Goal: Task Accomplishment & Management: Use online tool/utility

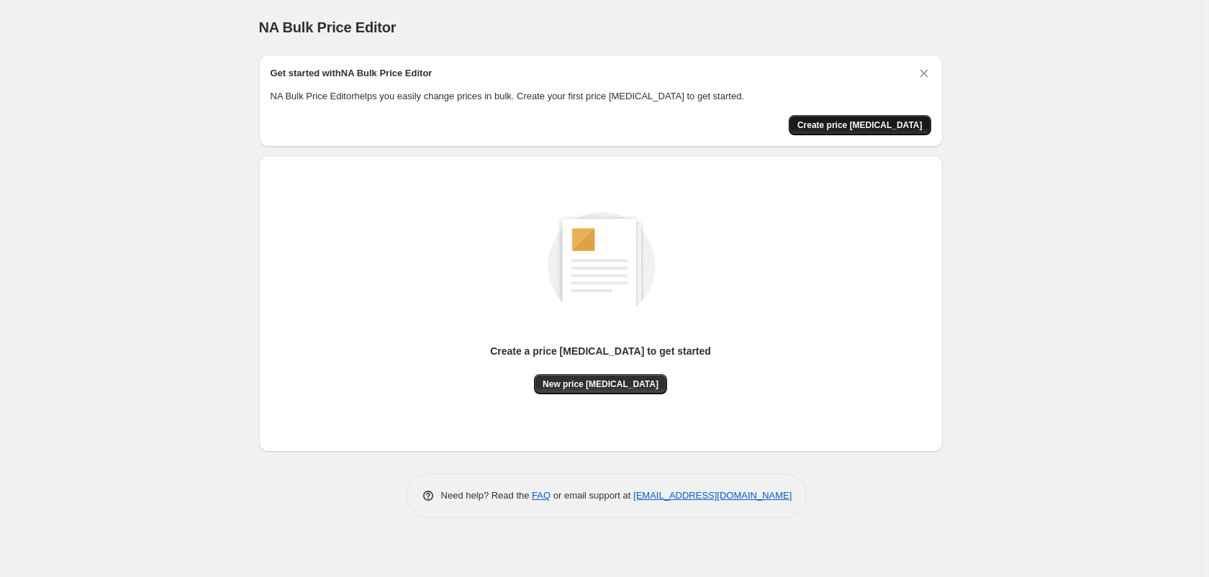
click at [838, 127] on span "Create price change job" at bounding box center [860, 125] width 125 height 12
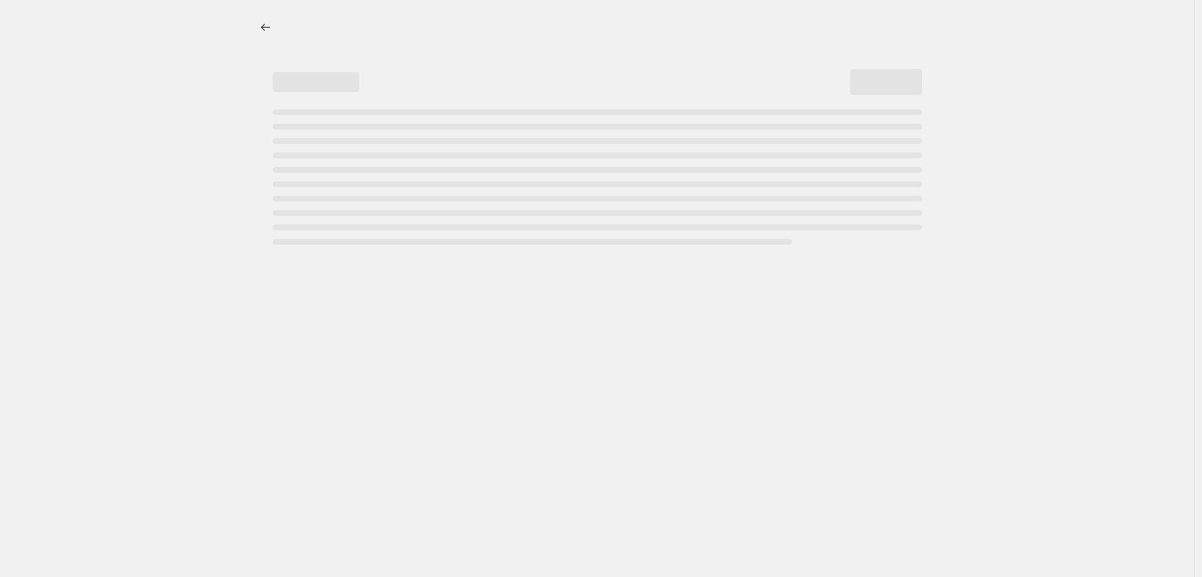
select select "percentage"
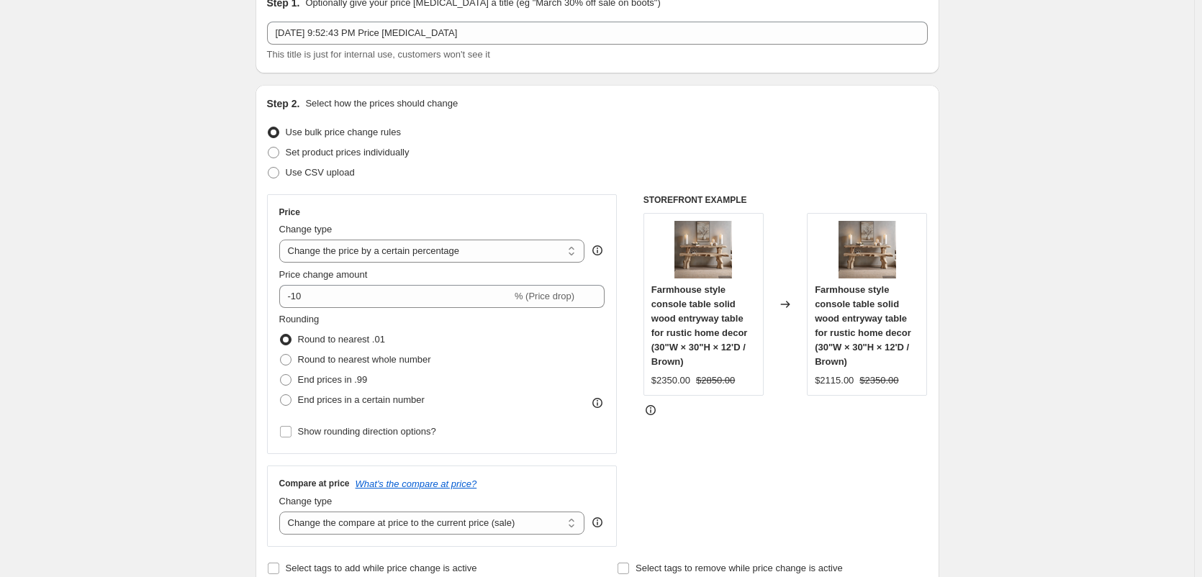
scroll to position [72, 0]
click at [518, 253] on select "Change the price to a certain amount Change the price by a certain amount Chang…" at bounding box center [432, 249] width 306 height 23
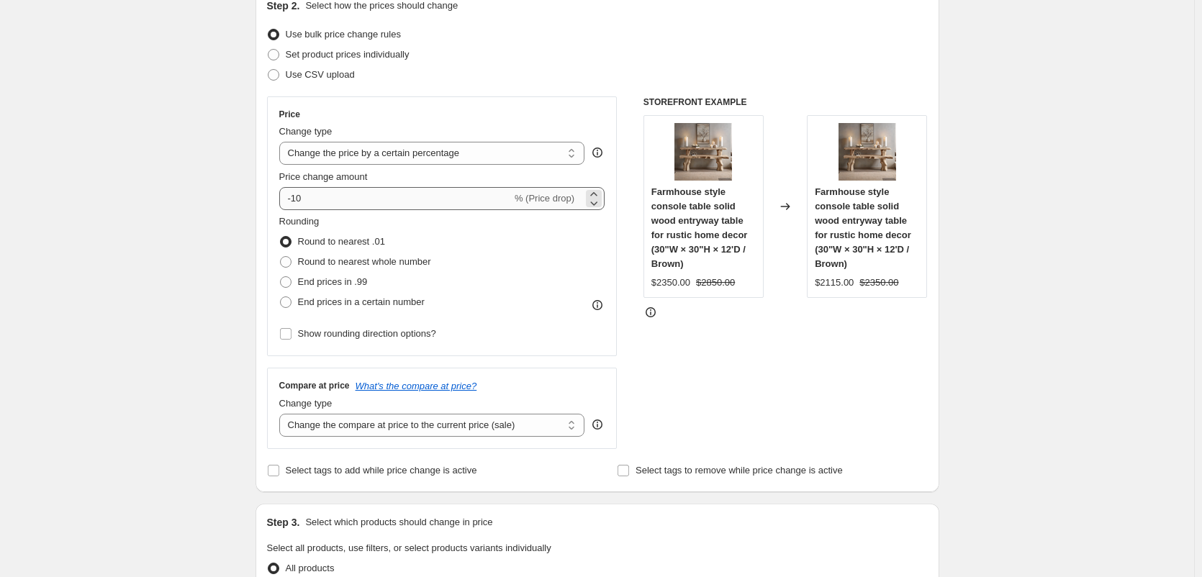
scroll to position [216, 0]
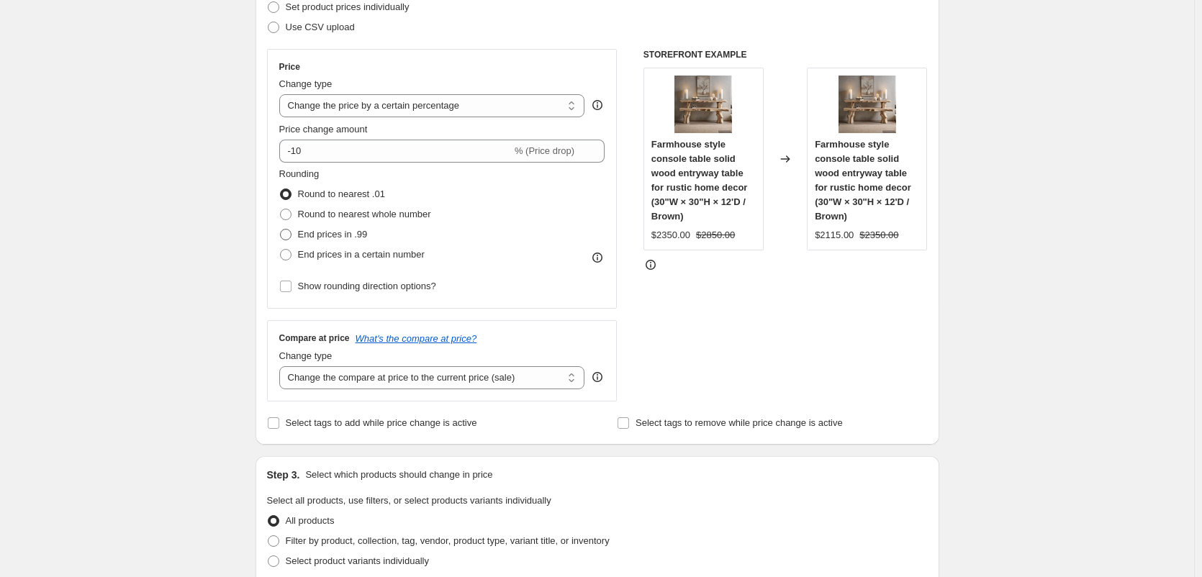
click at [328, 239] on span "End prices in .99" at bounding box center [333, 234] width 70 height 11
click at [281, 230] on input "End prices in .99" at bounding box center [280, 229] width 1 height 1
radio input "true"
click at [438, 105] on select "Change the price to a certain amount Change the price by a certain amount Chang…" at bounding box center [432, 105] width 306 height 23
click at [138, 228] on div "Create new price change job. This page is ready Create new price change job Dra…" at bounding box center [597, 551] width 1194 height 1534
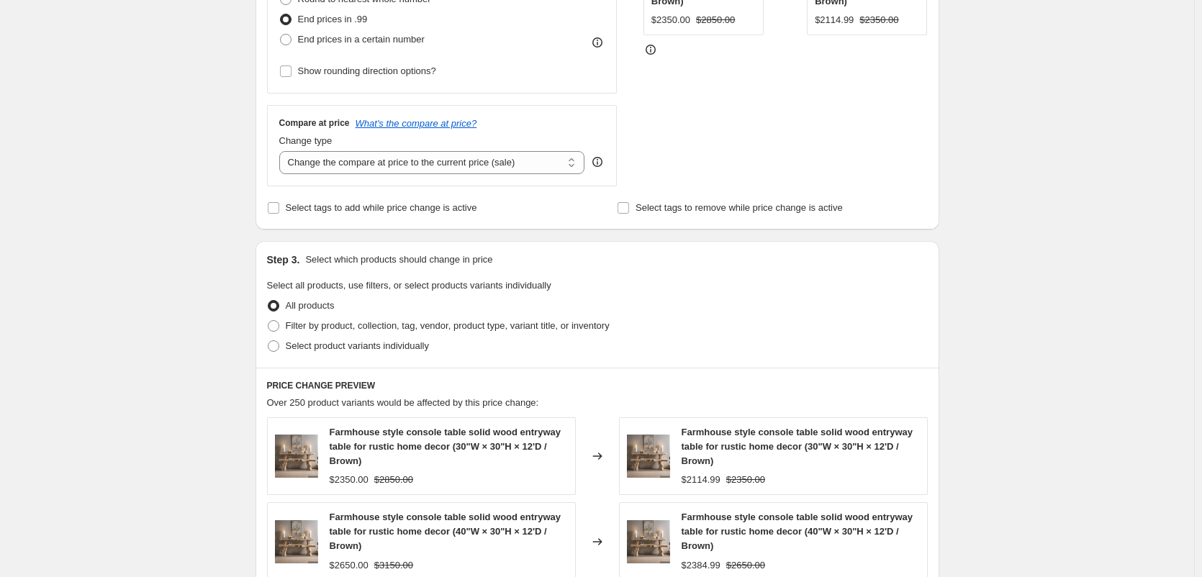
scroll to position [432, 0]
click at [315, 324] on span "Filter by product, collection, tag, vendor, product type, variant title, or inv…" at bounding box center [448, 325] width 324 height 11
click at [269, 320] on input "Filter by product, collection, tag, vendor, product type, variant title, or inv…" at bounding box center [268, 320] width 1 height 1
radio input "true"
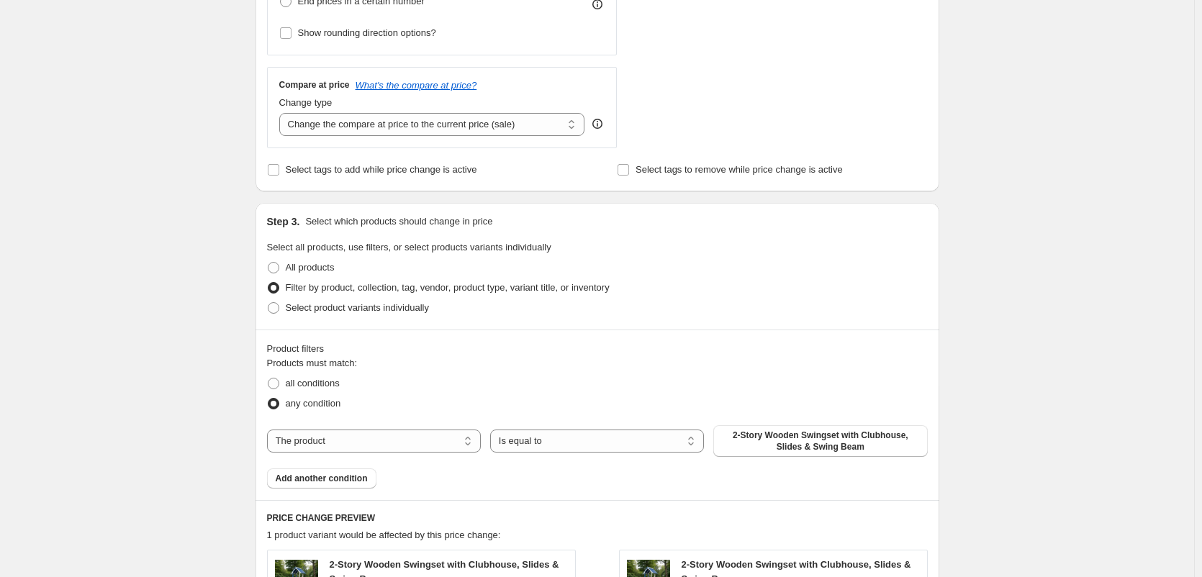
scroll to position [648, 0]
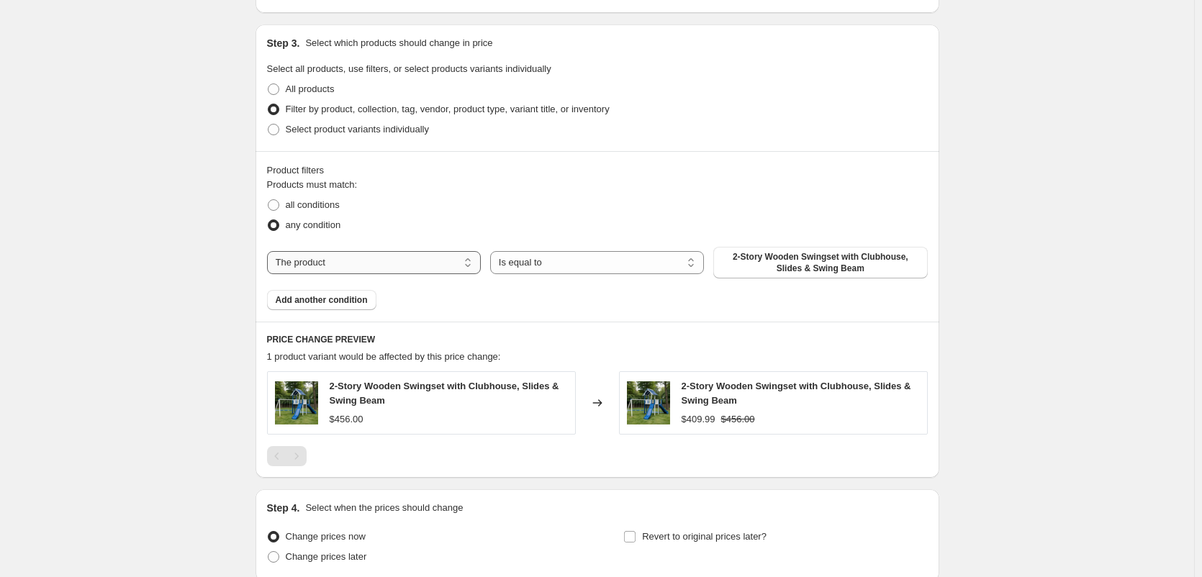
click at [444, 264] on select "The product The product's collection The product's tag The product's vendor The…" at bounding box center [374, 262] width 214 height 23
select select "collection"
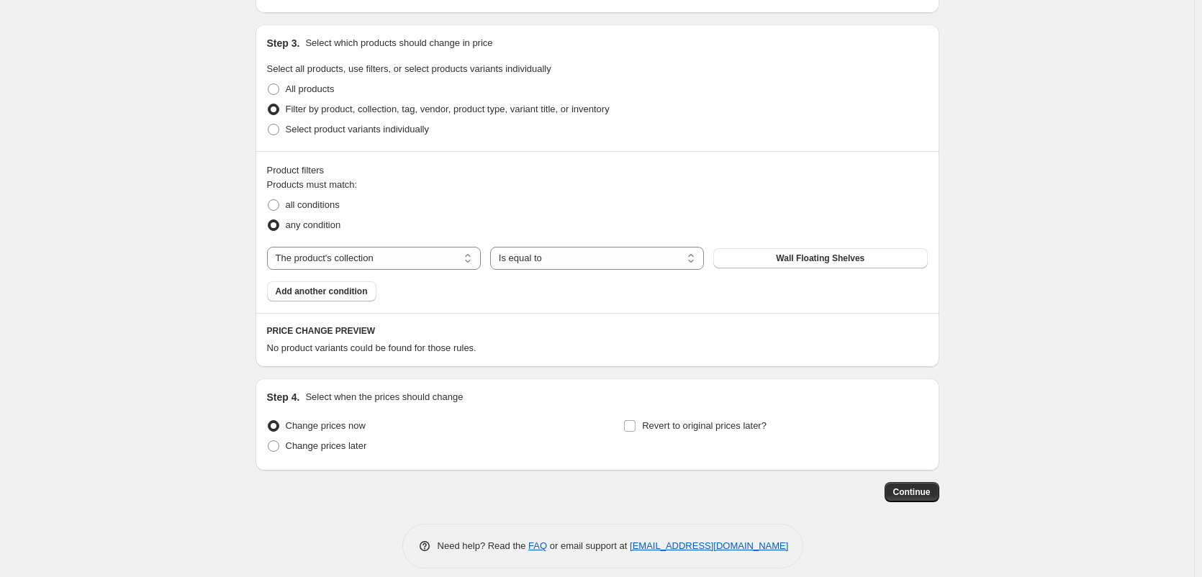
click at [777, 269] on div "The product The product's collection The product's tag The product's vendor The…" at bounding box center [597, 258] width 661 height 23
click at [782, 261] on span "Wall Floating Shelves" at bounding box center [820, 259] width 89 height 12
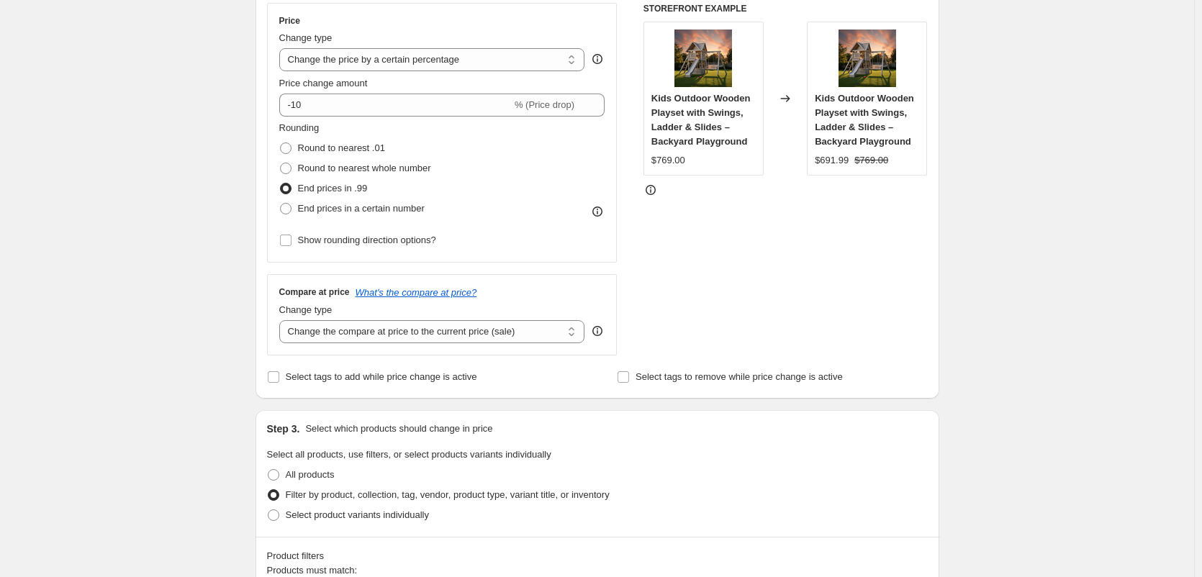
scroll to position [256, 0]
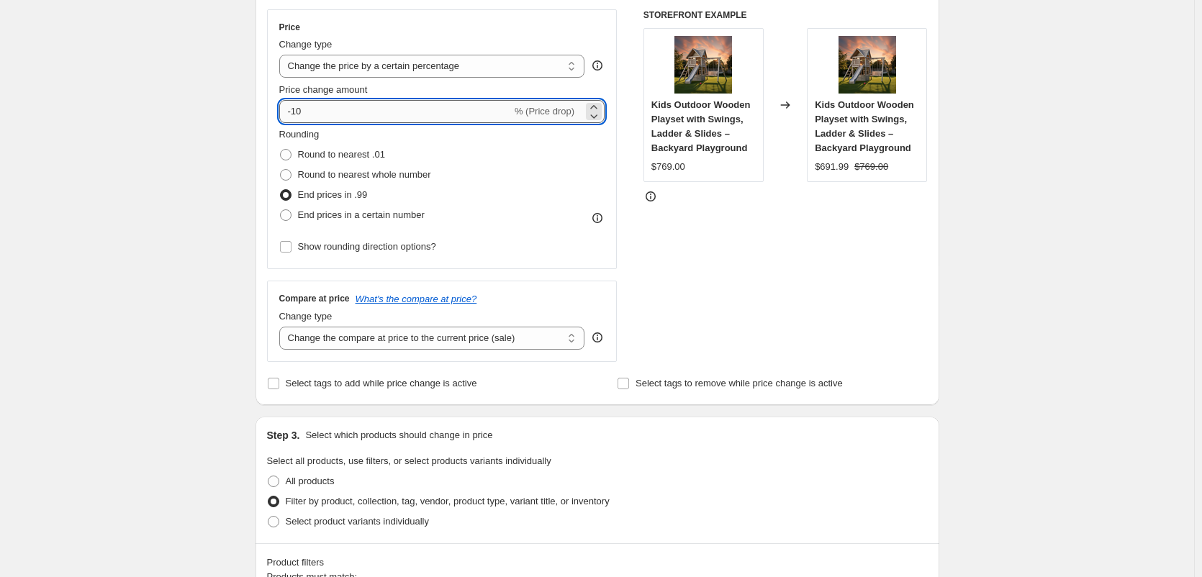
click at [357, 101] on input "-10" at bounding box center [395, 111] width 233 height 23
type input "-1"
type input "-50"
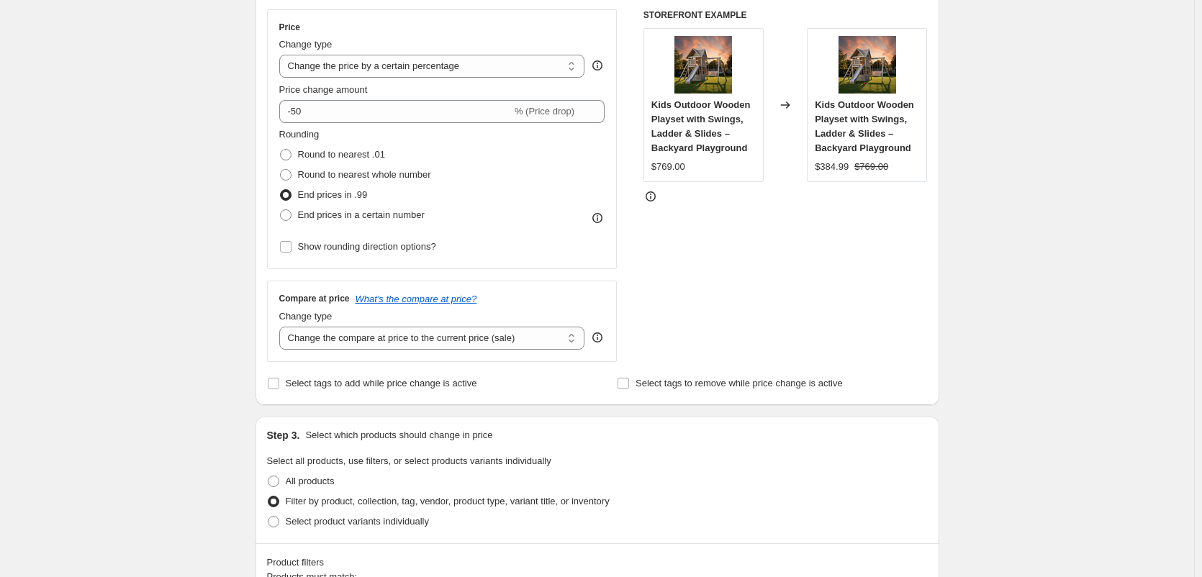
click at [966, 238] on div "Create new price change job. This page is ready Create new price change job Dra…" at bounding box center [597, 556] width 1194 height 1624
drag, startPoint x: 417, startPoint y: 351, endPoint x: 420, endPoint y: 341, distance: 10.5
click at [417, 350] on div "Compare at price What's the compare at price? Change type Change the compare at…" at bounding box center [442, 321] width 351 height 81
click at [487, 350] on select "Change the compare at price to the current price (sale) Change the compare at p…" at bounding box center [432, 338] width 306 height 23
select select "no_change"
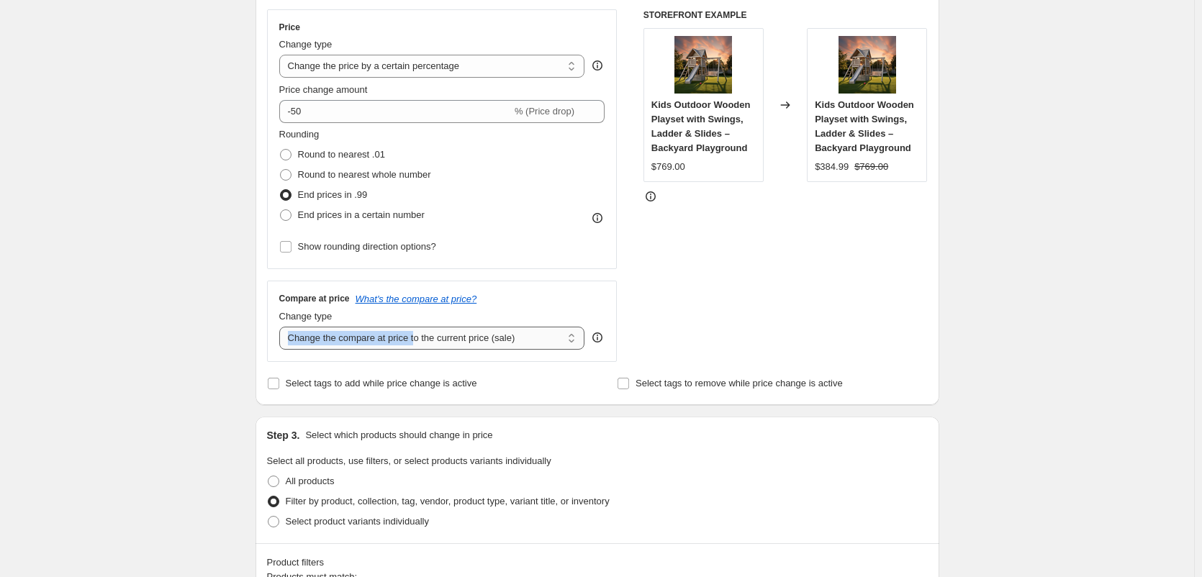
click at [282, 327] on select "Change the compare at price to the current price (sale) Change the compare at p…" at bounding box center [432, 338] width 306 height 23
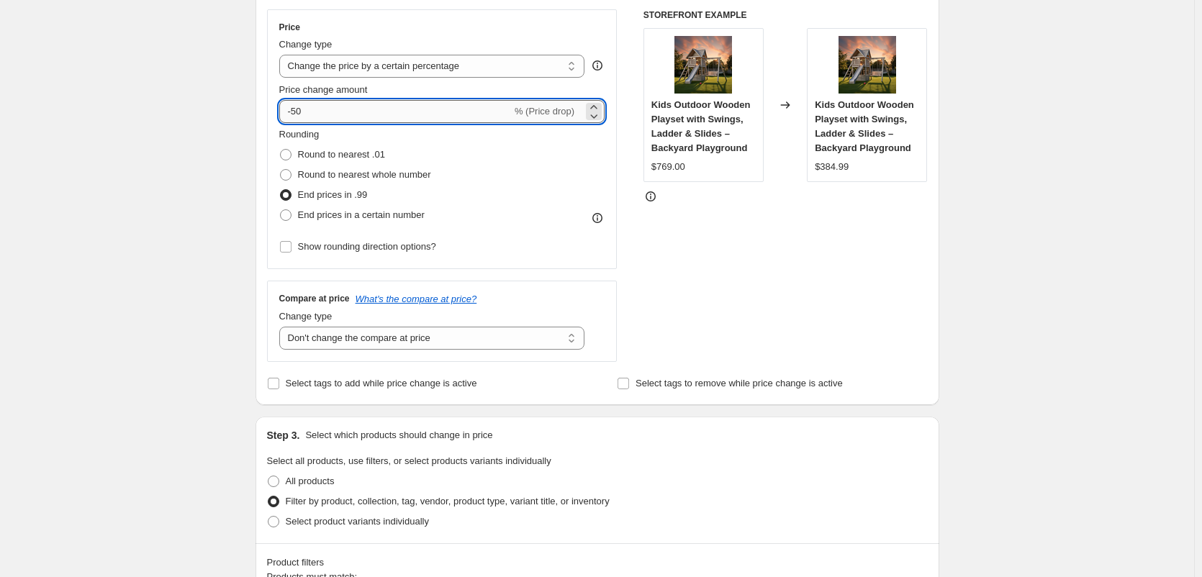
click at [371, 103] on input "-50" at bounding box center [395, 111] width 233 height 23
click at [312, 101] on div "Price change amount -50 % (Price drop)" at bounding box center [442, 103] width 326 height 40
click at [298, 109] on input "-50" at bounding box center [395, 111] width 233 height 23
type input "-60"
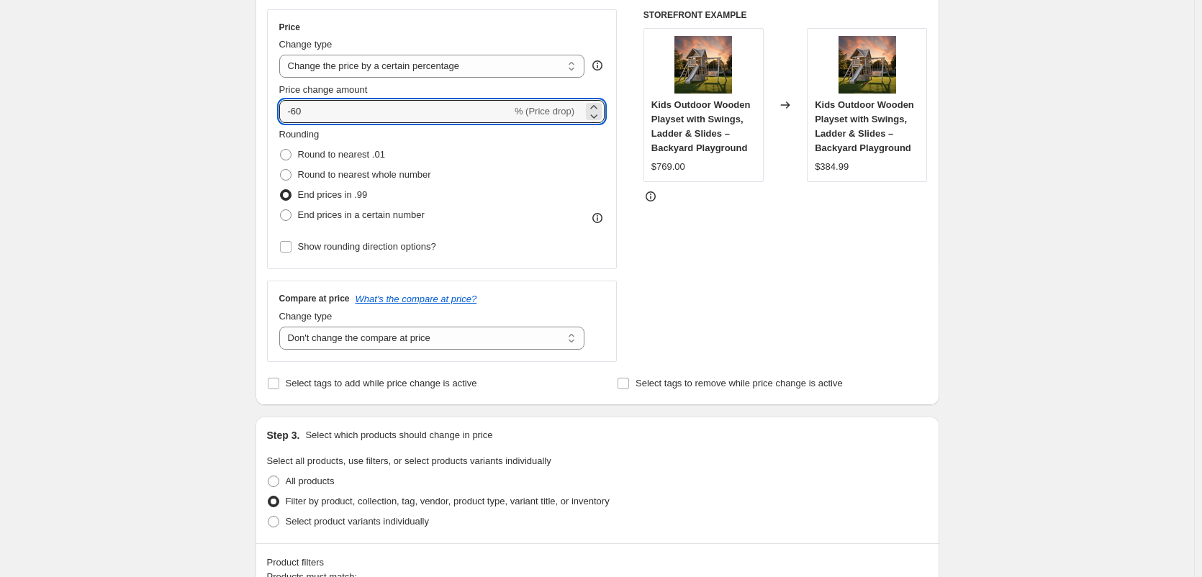
click at [261, 114] on div "Step 2. Select how the prices should change Use bulk price change rules Set pro…" at bounding box center [598, 152] width 684 height 505
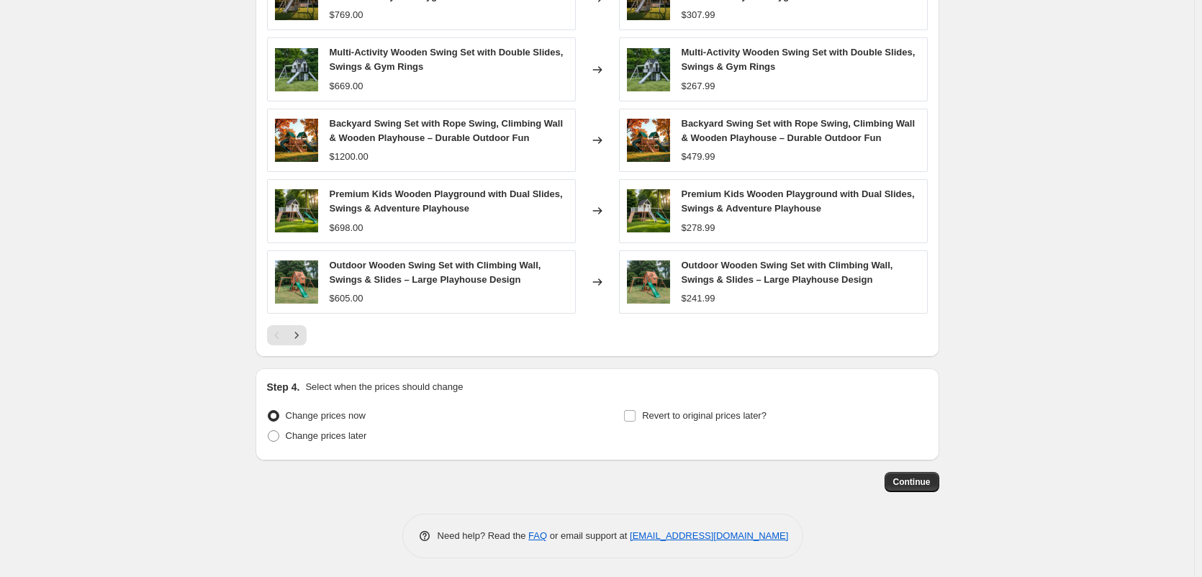
scroll to position [1047, 0]
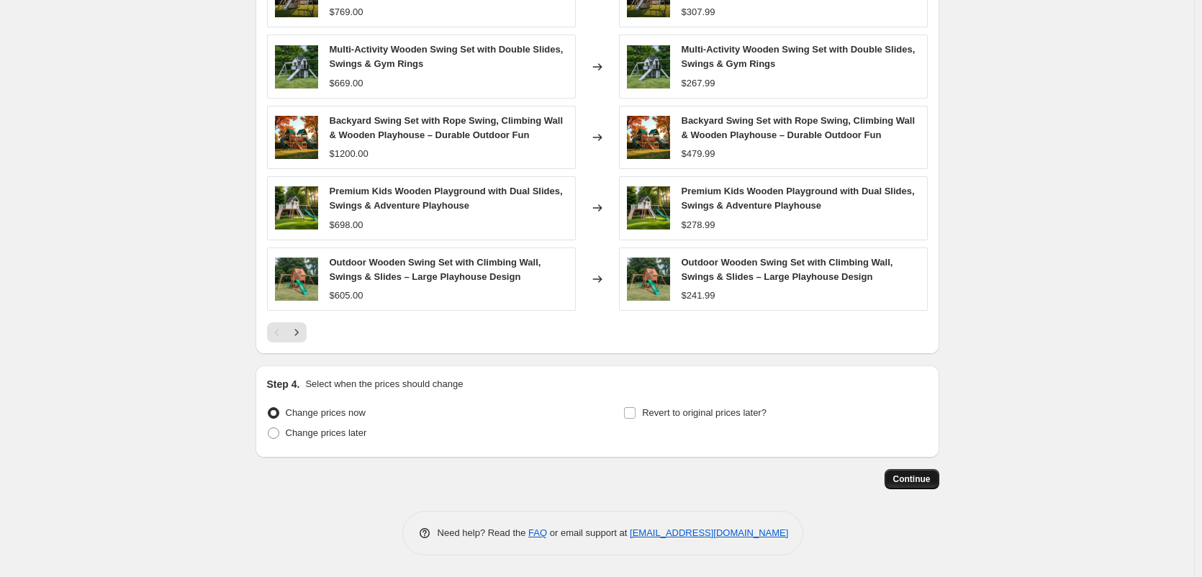
click at [924, 485] on button "Continue" at bounding box center [912, 479] width 55 height 20
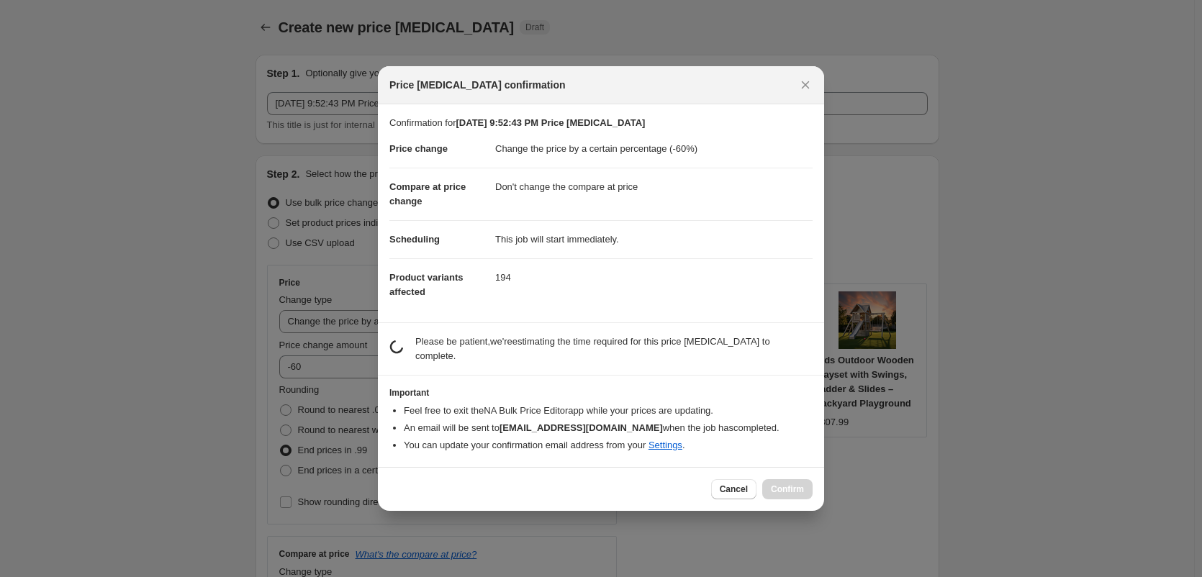
scroll to position [0, 0]
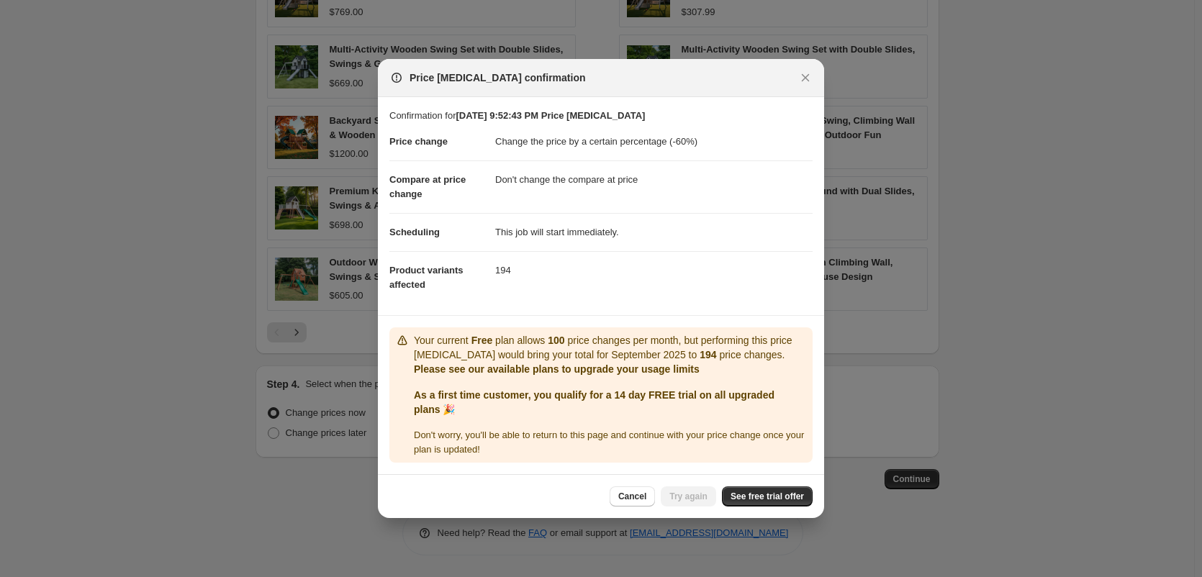
click at [744, 485] on div "Cancel Try again See free trial offer" at bounding box center [601, 496] width 446 height 44
click at [762, 492] on span "See free trial offer" at bounding box center [767, 497] width 73 height 12
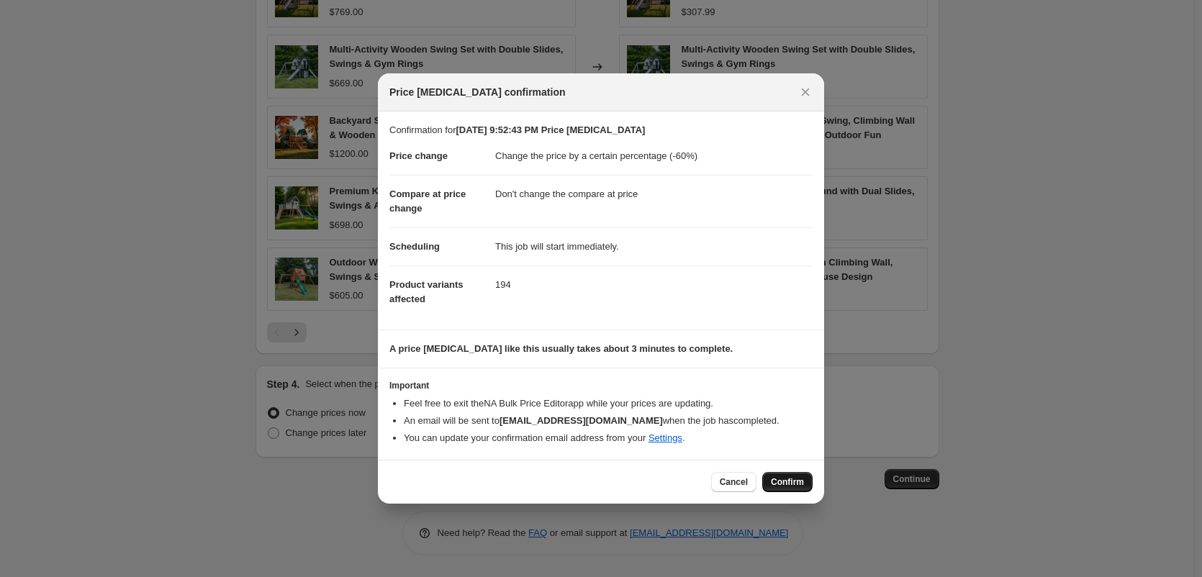
click at [801, 486] on span "Confirm" at bounding box center [787, 483] width 33 height 12
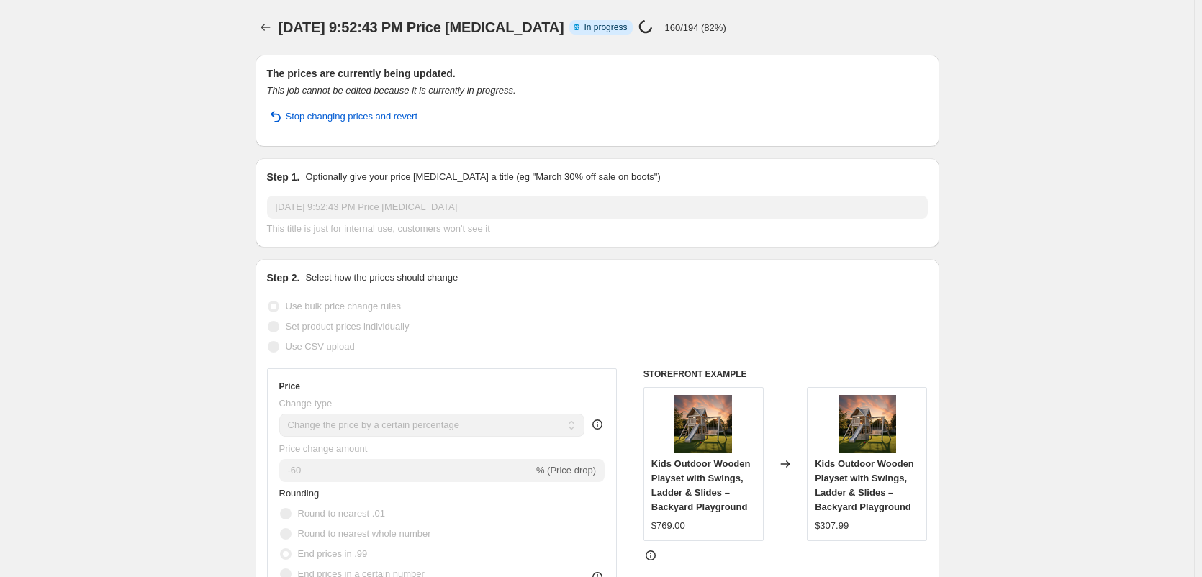
select select "percentage"
select select "no_change"
select select "collection"
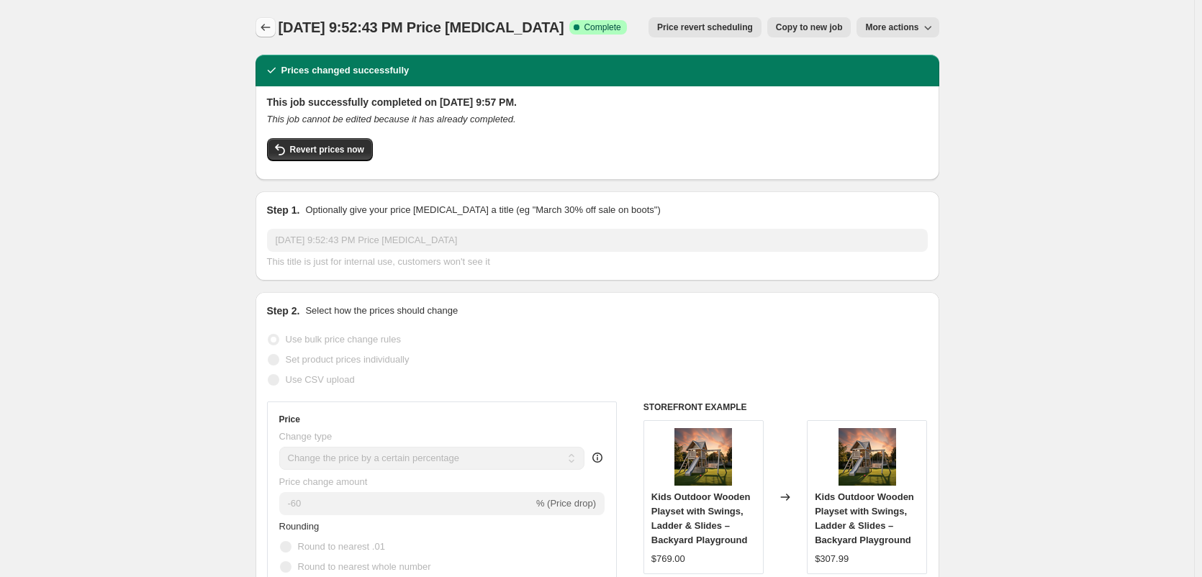
click at [267, 19] on button "Price change jobs" at bounding box center [266, 27] width 20 height 20
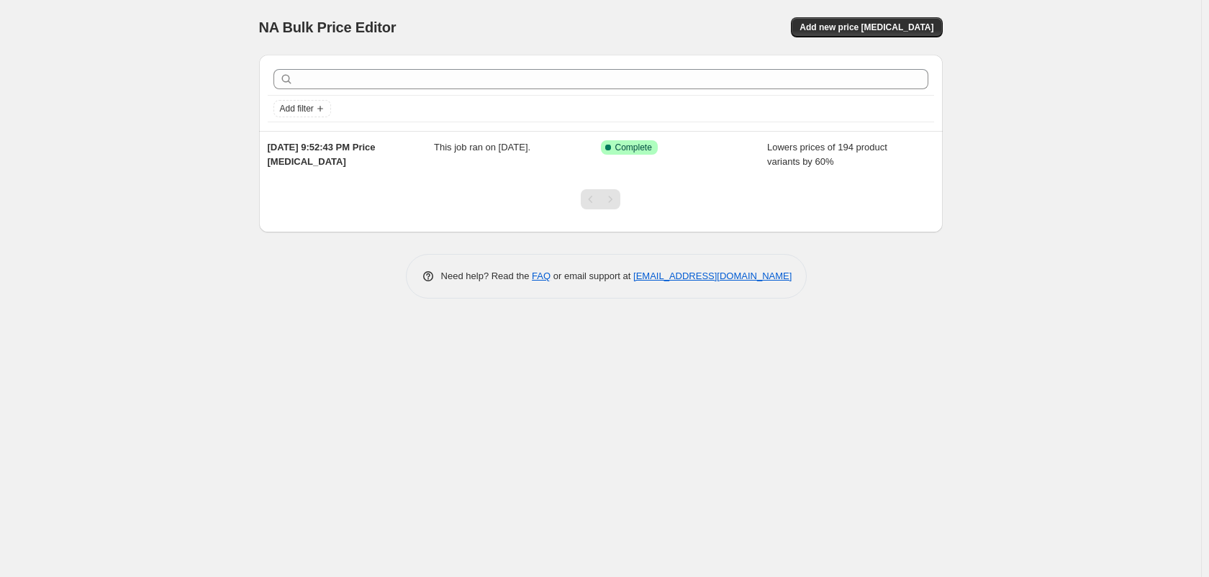
click at [235, 141] on div "NA Bulk Price Editor. This page is ready NA Bulk Price Editor Add new price cha…" at bounding box center [600, 288] width 1201 height 577
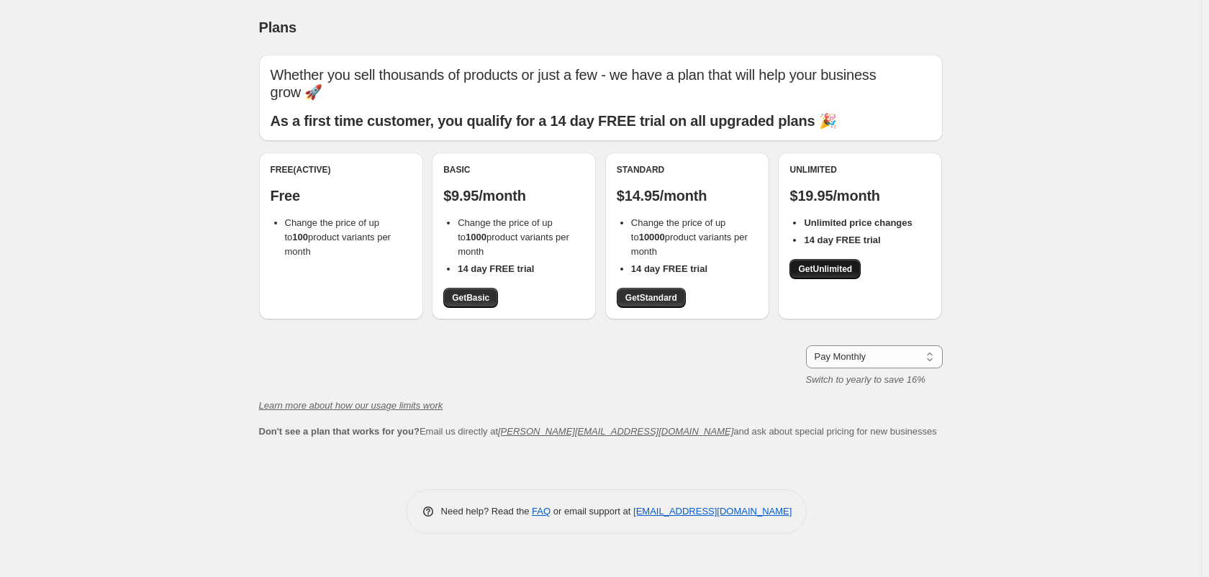
click at [807, 271] on span "Get Unlimited" at bounding box center [825, 269] width 54 height 12
